Goal: Information Seeking & Learning: Find specific fact

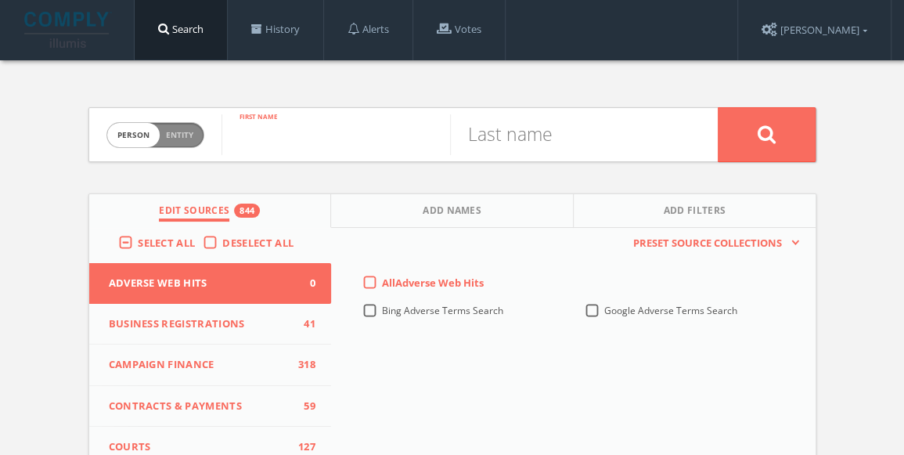
click at [335, 131] on input "text" at bounding box center [335, 134] width 228 height 41
type input "[PERSON_NAME]"
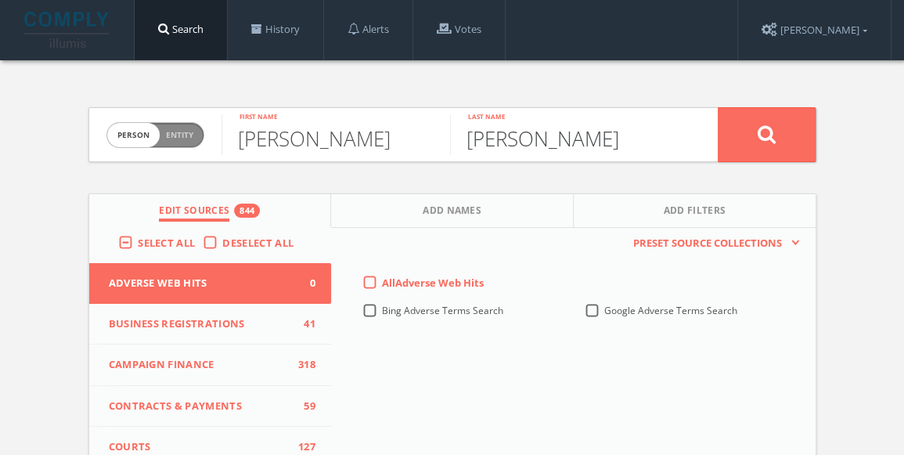
type input "[PERSON_NAME]"
click at [222, 243] on label "Deselect All" at bounding box center [261, 243] width 79 height 16
click at [0, 0] on input "Deselect All" at bounding box center [0, 0] width 0 height 0
click at [222, 243] on label "Deselect All" at bounding box center [261, 243] width 79 height 16
click at [0, 0] on input "Deselect All" at bounding box center [0, 0] width 0 height 0
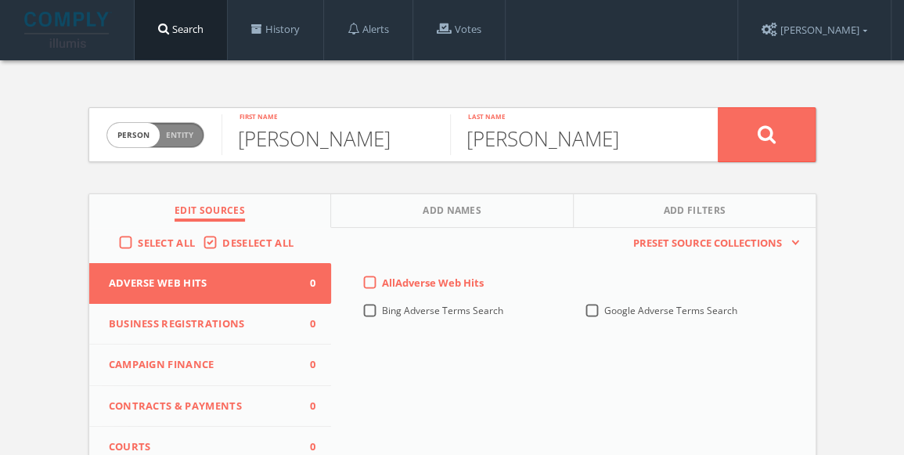
click at [138, 236] on label "Select All" at bounding box center [170, 243] width 65 height 16
click at [0, 0] on input "Select All" at bounding box center [0, 0] width 0 height 0
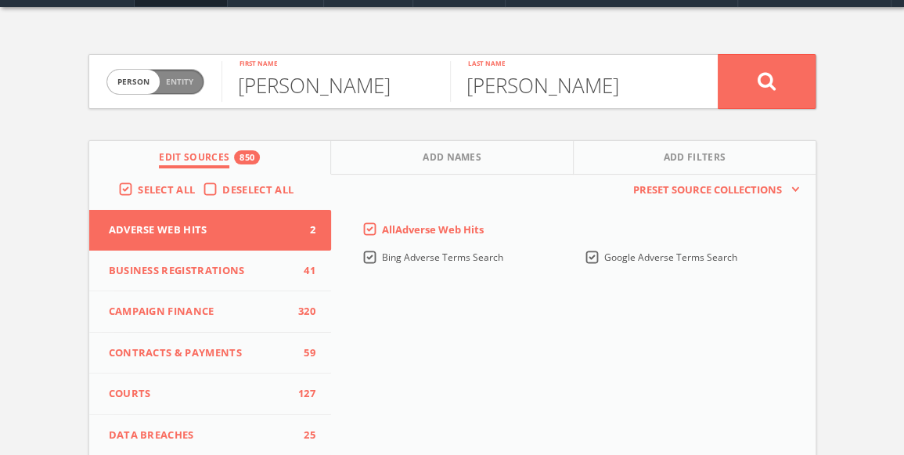
scroll to position [78, 0]
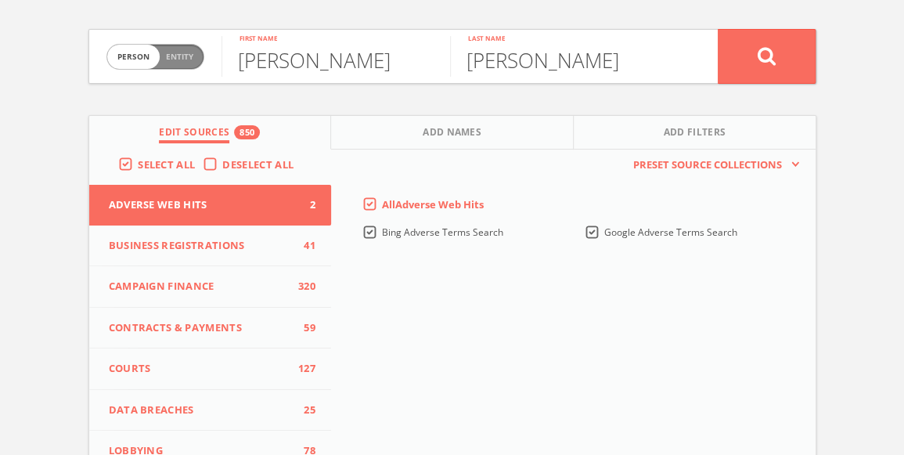
click at [222, 160] on label "Deselect All" at bounding box center [261, 165] width 79 height 16
click at [0, 0] on input "Deselect All" at bounding box center [0, 0] width 0 height 0
click at [219, 281] on span "Campaign Finance" at bounding box center [200, 286] width 183 height 16
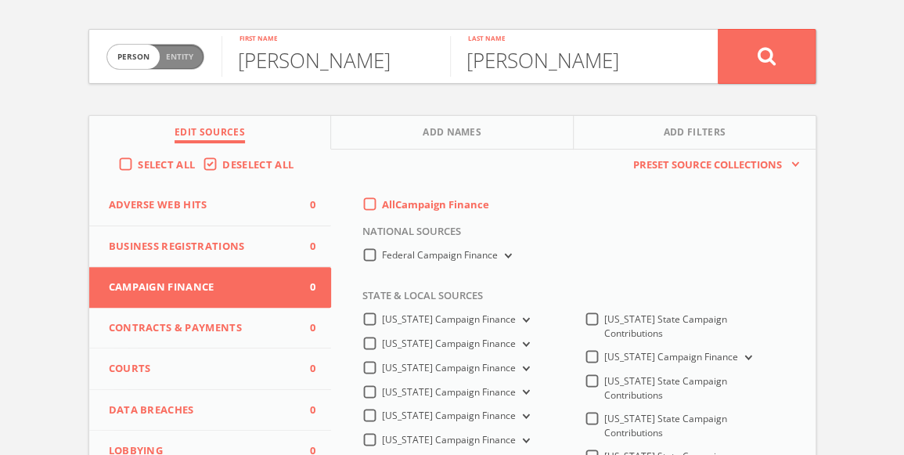
click at [382, 199] on label "All Campaign Finance" at bounding box center [435, 205] width 107 height 16
click at [0, 0] on Finance-all-0 "All Campaign Finance" at bounding box center [0, 0] width 0 height 0
click at [762, 59] on icon at bounding box center [765, 56] width 19 height 20
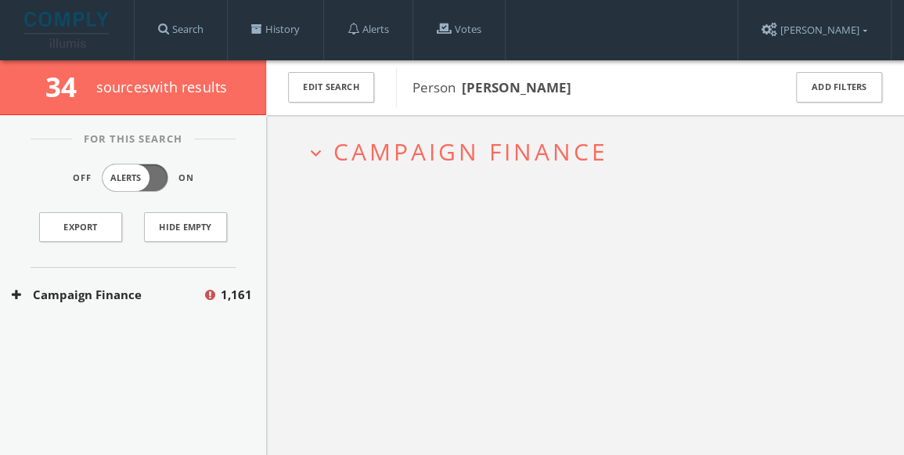
click at [449, 156] on span "Campaign Finance" at bounding box center [470, 151] width 275 height 32
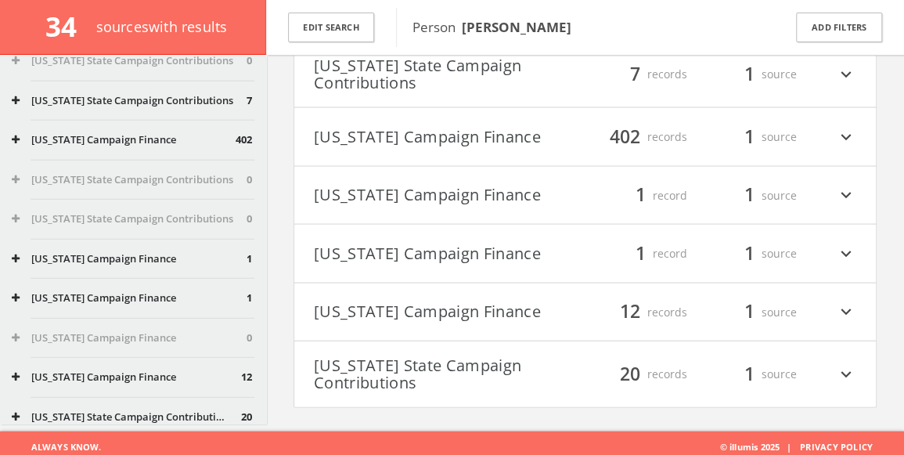
scroll to position [1845, 0]
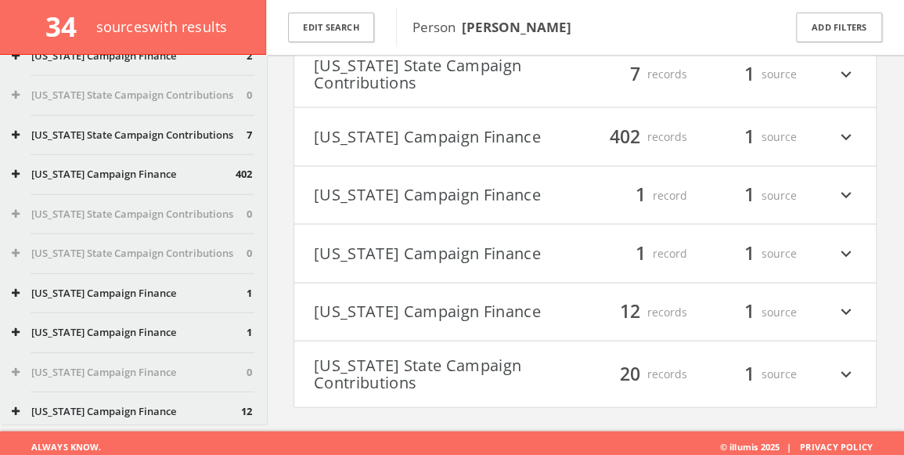
click at [98, 221] on button "[US_STATE] State Campaign Contributions" at bounding box center [129, 215] width 235 height 16
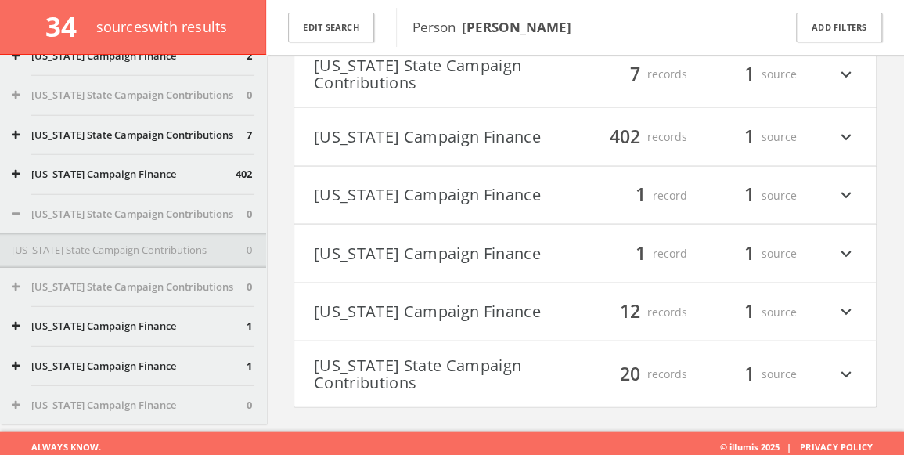
click at [82, 258] on button "[US_STATE] State Campaign Contributions" at bounding box center [129, 251] width 235 height 16
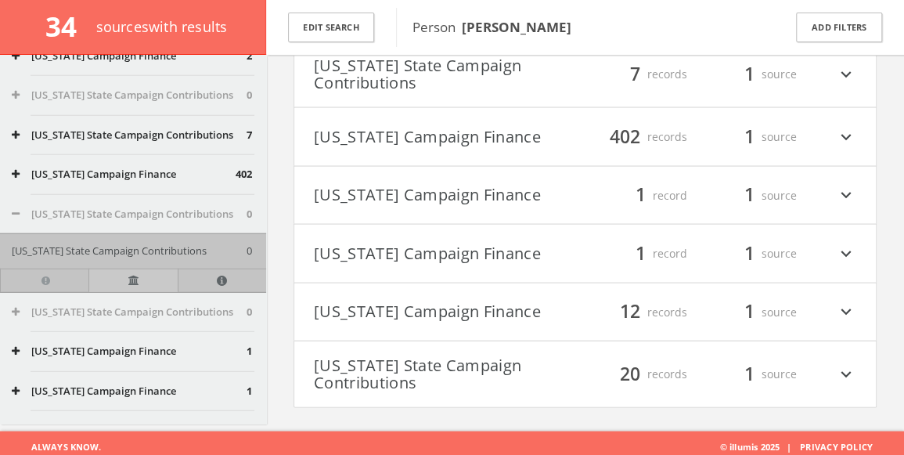
click at [117, 289] on link at bounding box center [132, 279] width 88 height 23
